Goal: Information Seeking & Learning: Learn about a topic

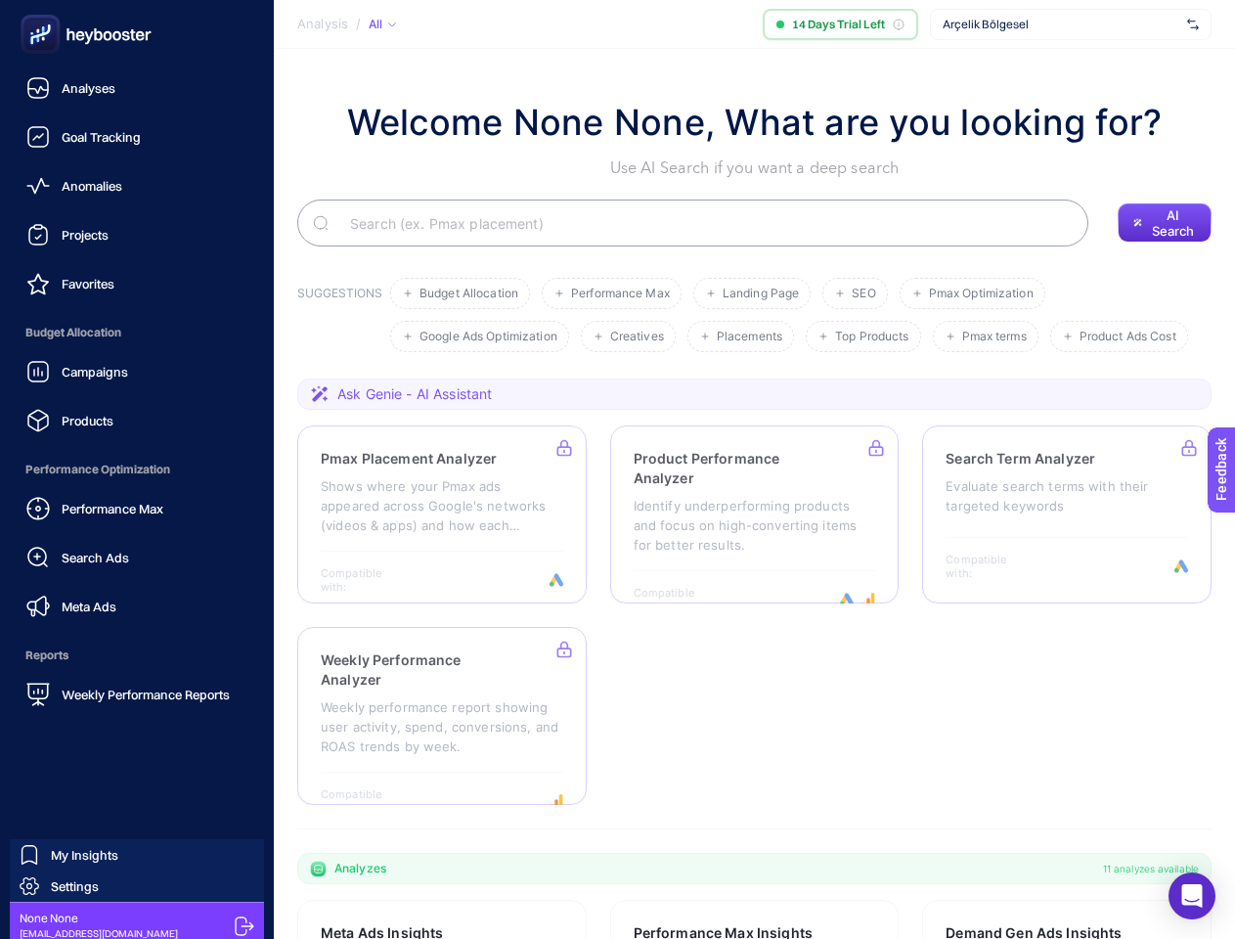
click at [323, 24] on span "Analysis" at bounding box center [322, 25] width 51 height 16
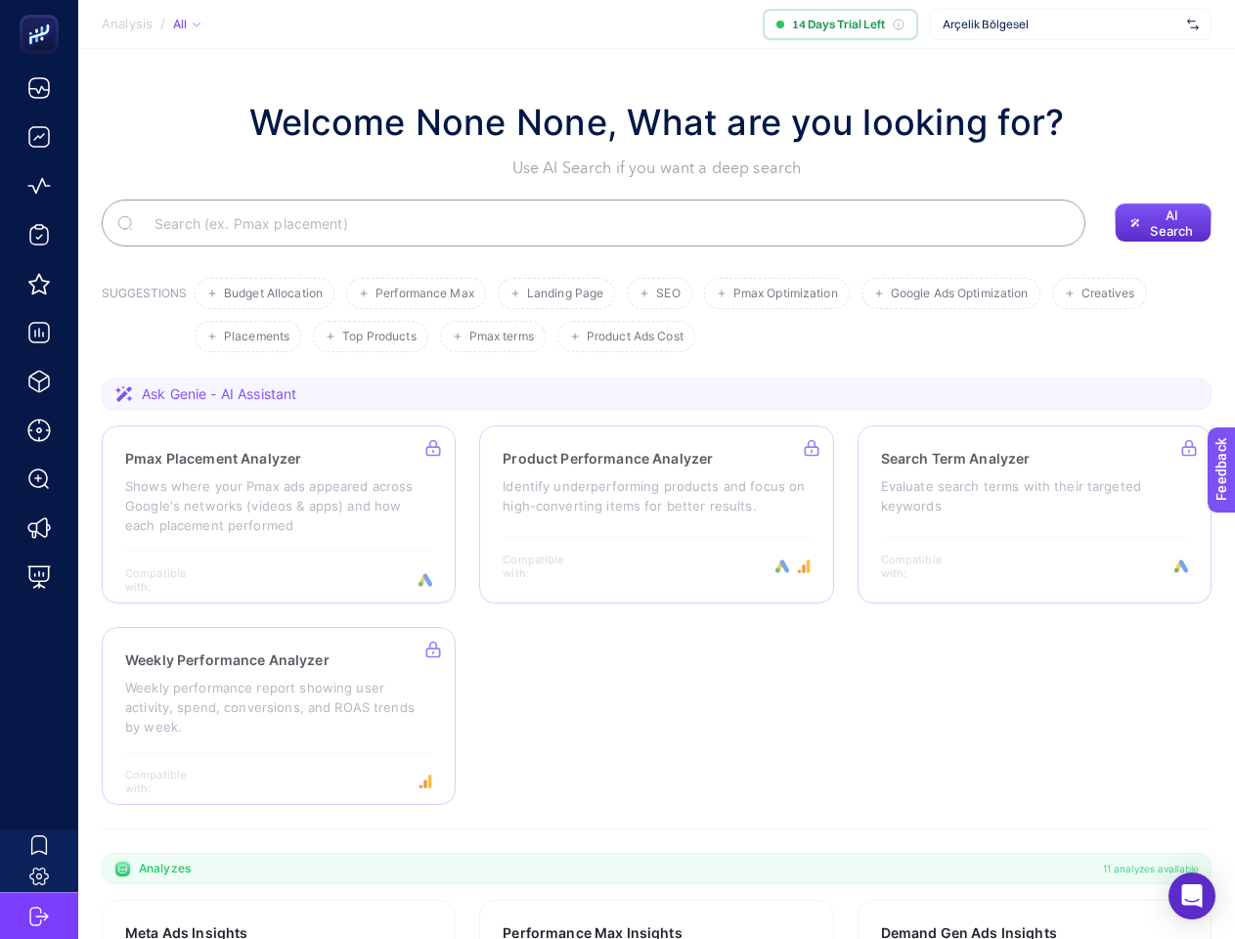
click at [200, 24] on div "All" at bounding box center [186, 25] width 27 height 16
click at [1071, 24] on span "Arçelik Bölgesel" at bounding box center [1061, 25] width 237 height 16
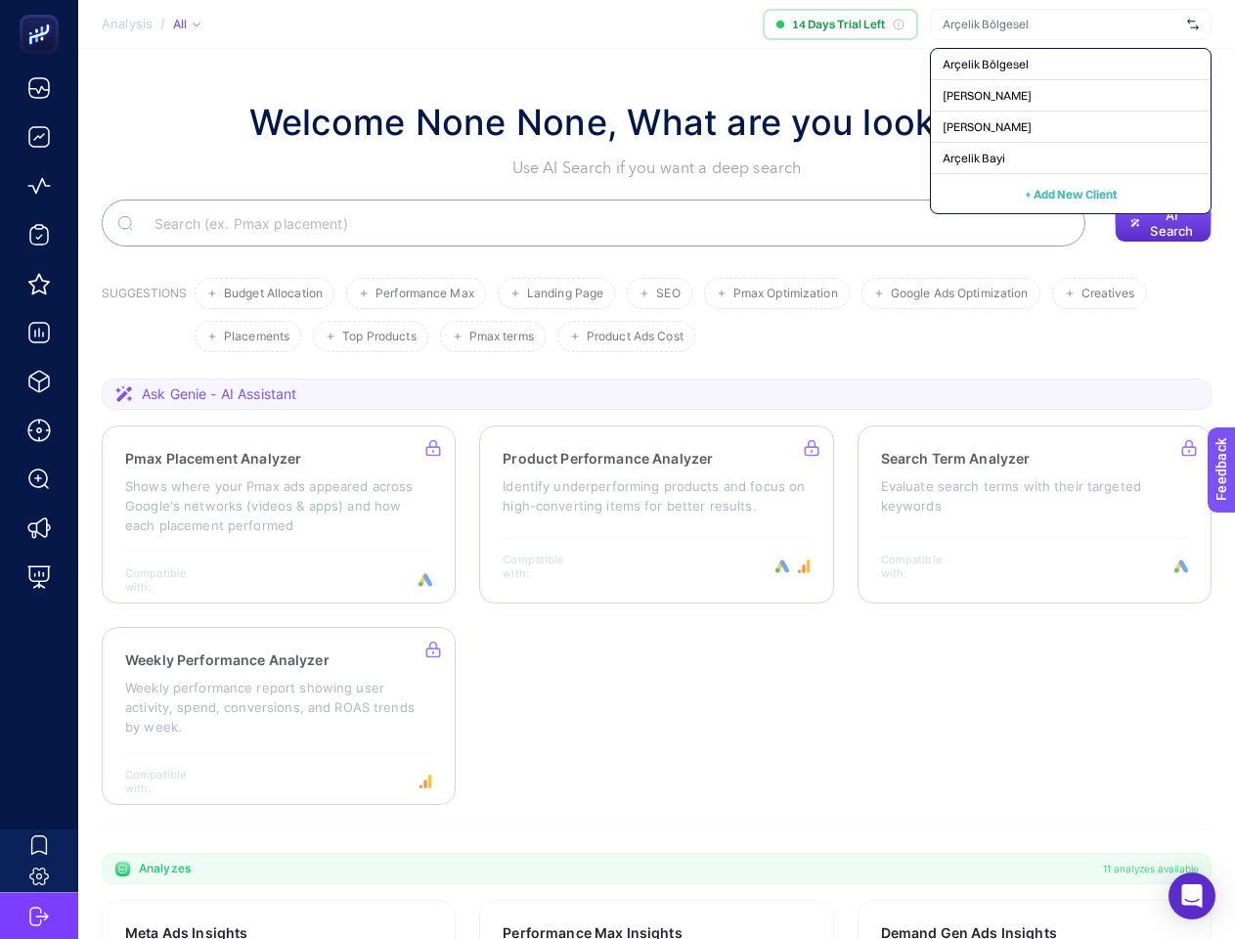
click at [692, 223] on input "Search" at bounding box center [604, 223] width 931 height 55
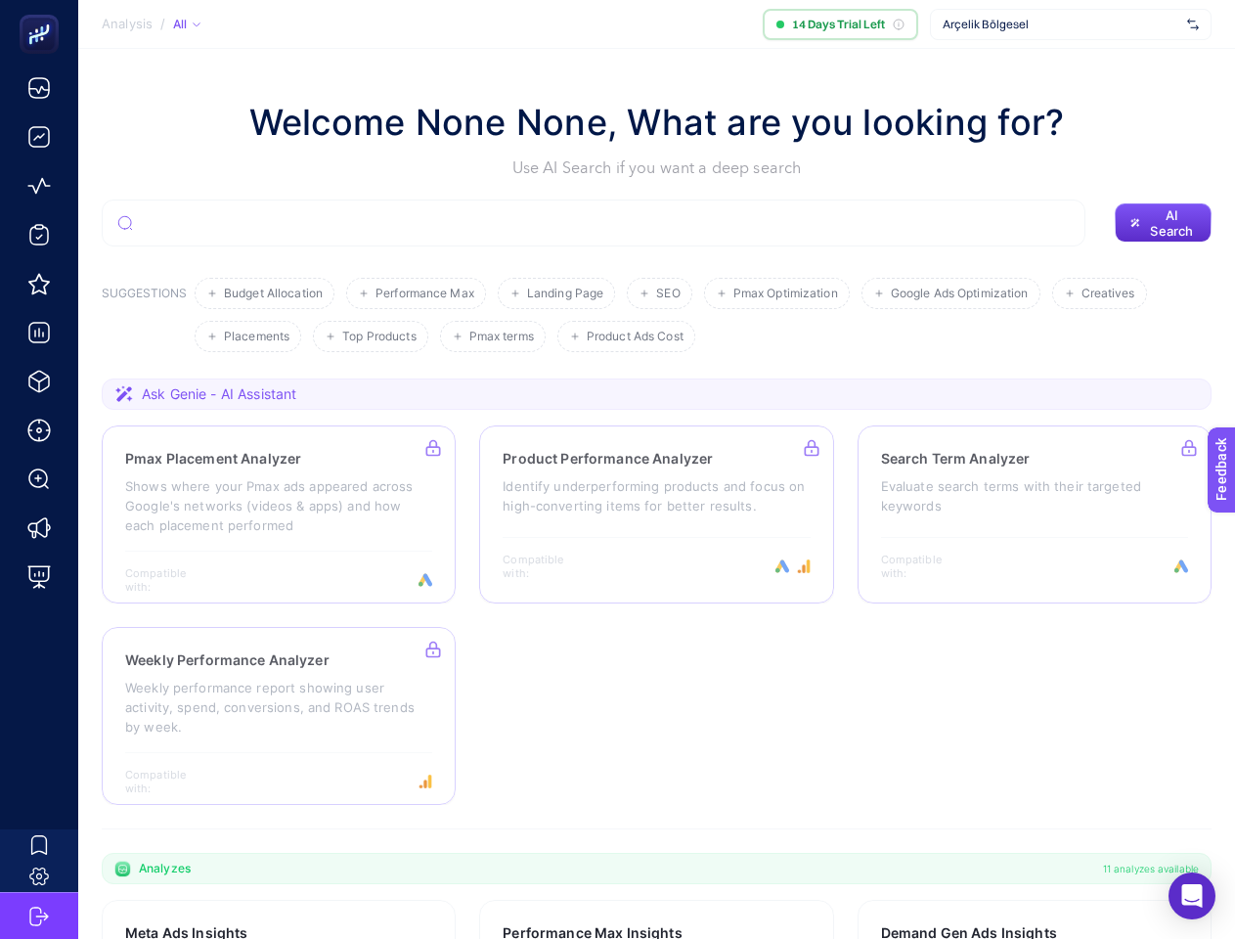
click at [1164, 223] on span "AI Search" at bounding box center [1172, 222] width 48 height 31
click at [460, 293] on span "Performance Max" at bounding box center [425, 294] width 99 height 15
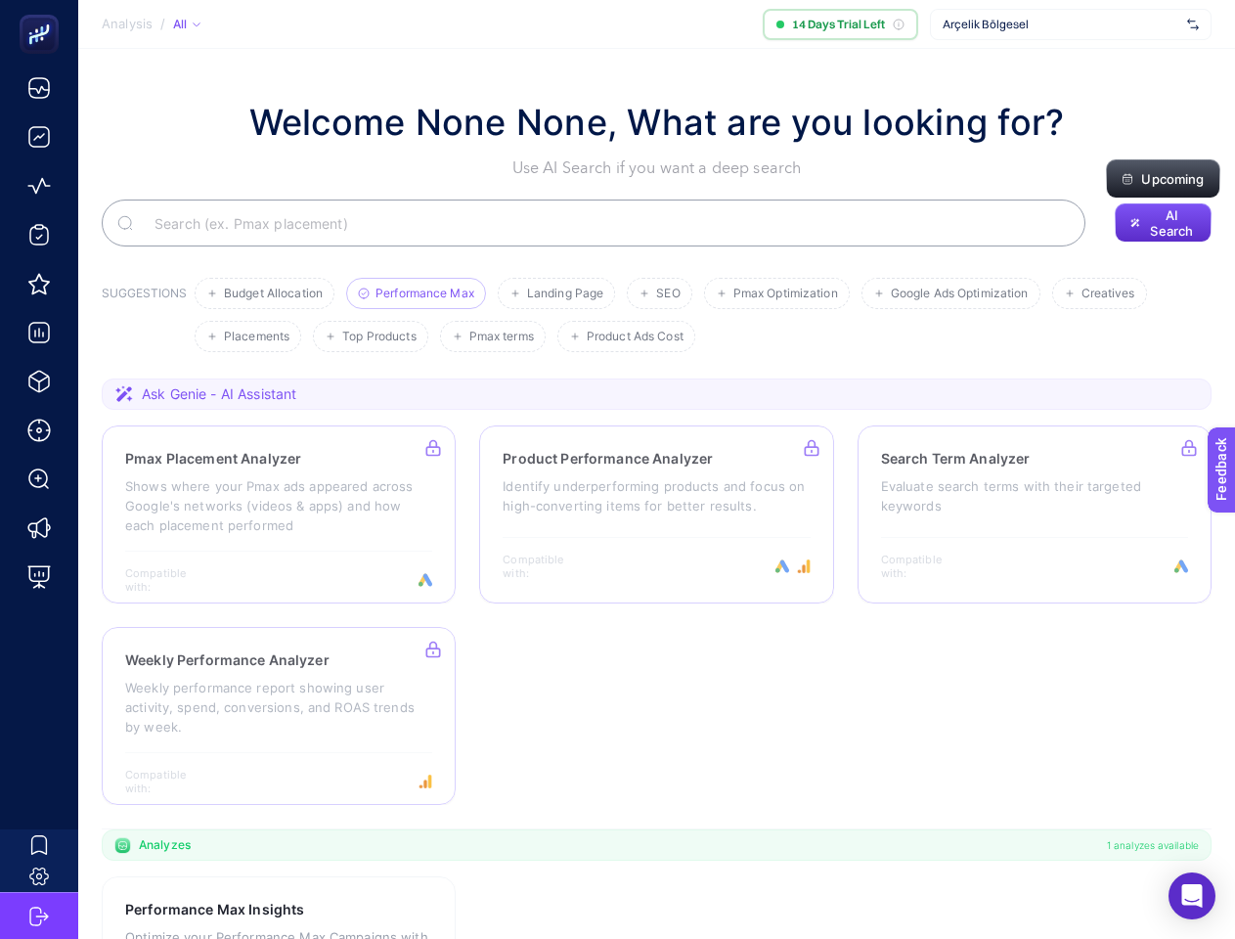
click at [612, 293] on li "Landing Page" at bounding box center [556, 293] width 117 height 31
click at [753, 293] on span "Pmax Optimization" at bounding box center [785, 294] width 105 height 15
click at [857, 293] on ul "Budget Allocation Performance Max Landing Page SEO Pmax Optimization Google Ads…" at bounding box center [699, 315] width 1009 height 74
click at [974, 293] on span "Google Ads Optimization" at bounding box center [960, 294] width 138 height 15
